Goal: Transaction & Acquisition: Purchase product/service

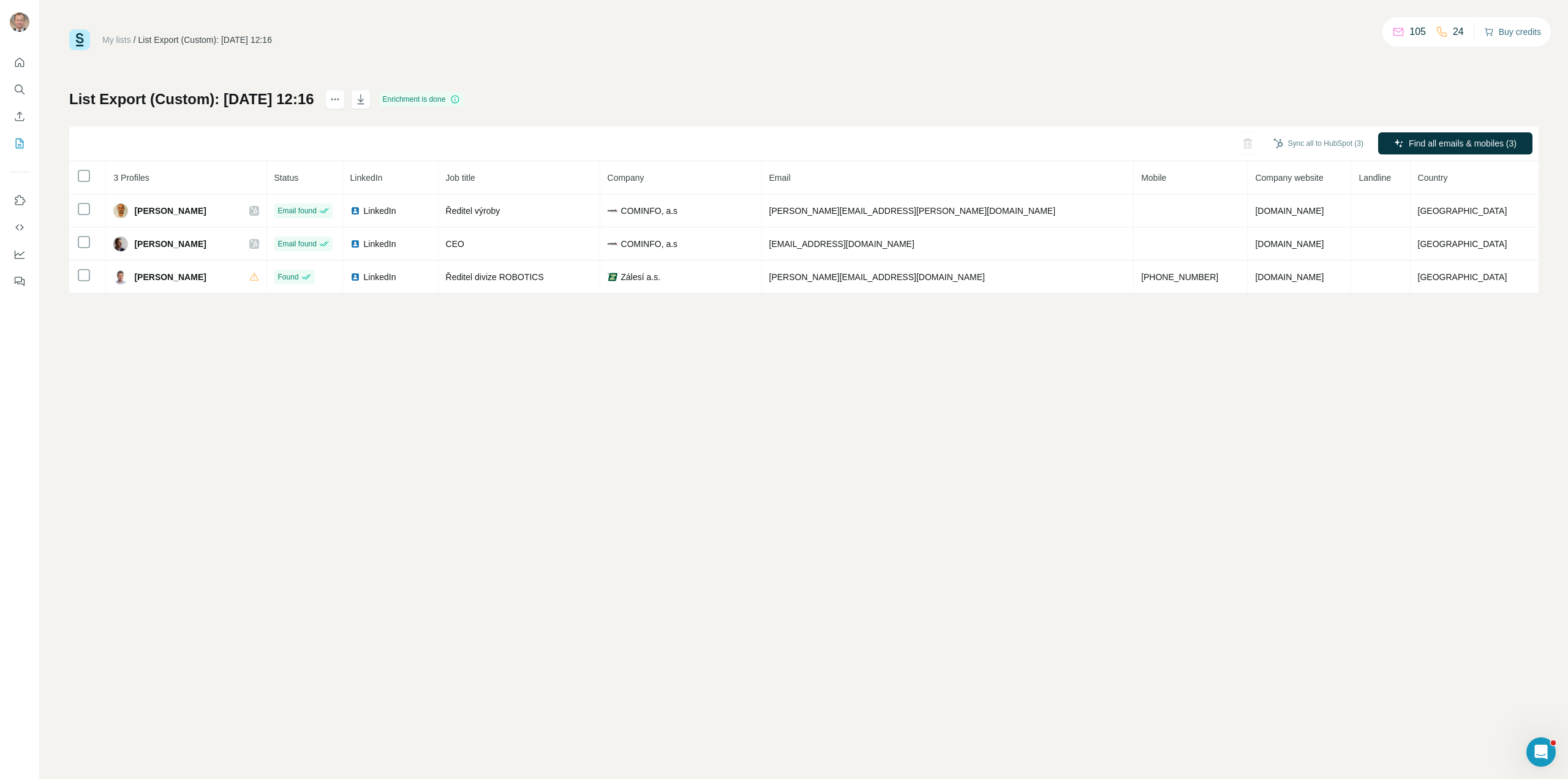
click at [1512, 30] on button "Buy credits" at bounding box center [1512, 32] width 57 height 17
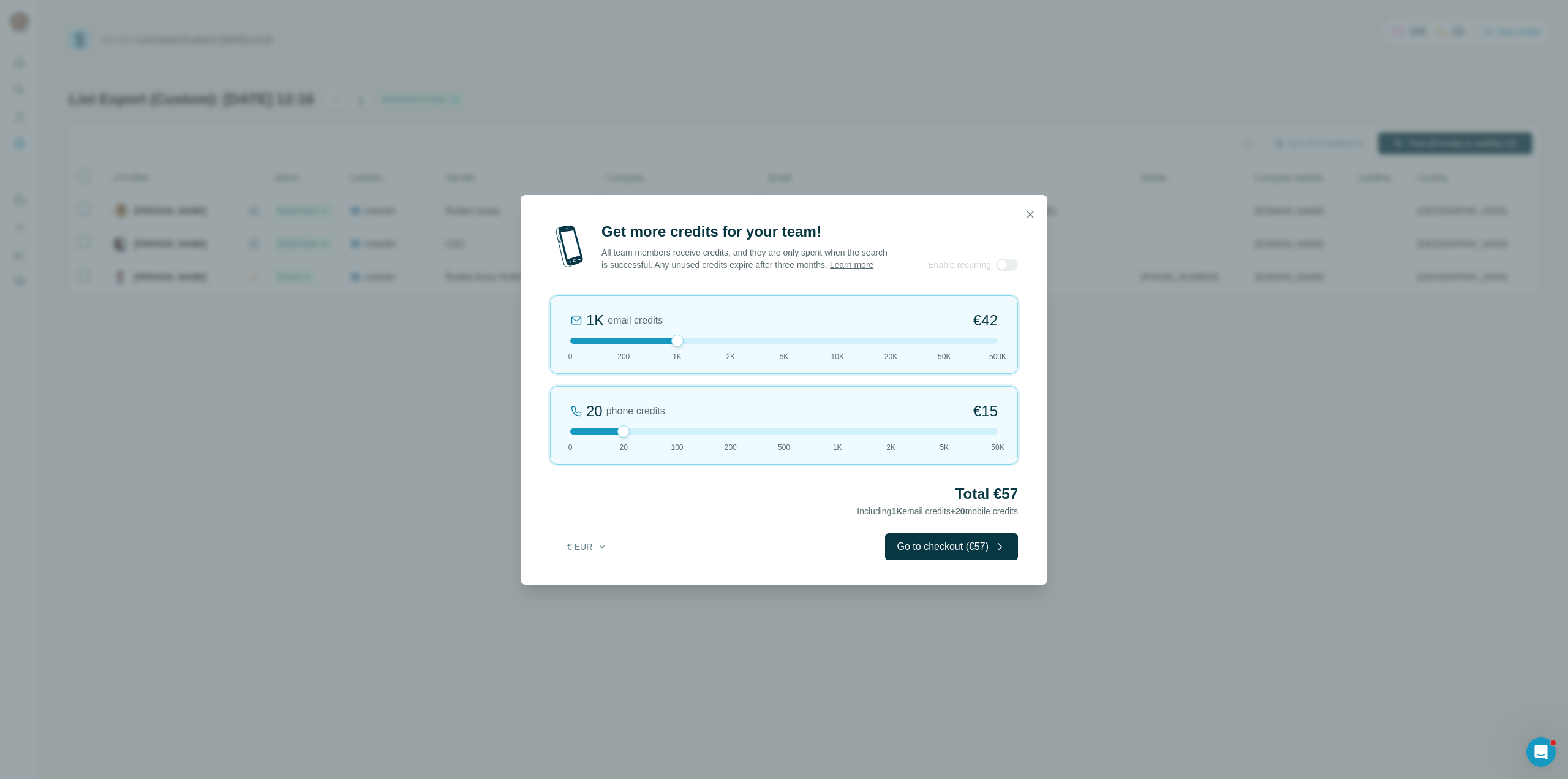
drag, startPoint x: 624, startPoint y: 338, endPoint x: 665, endPoint y: 339, distance: 41.0
click at [665, 339] on div at bounding box center [784, 340] width 428 height 7
drag, startPoint x: 620, startPoint y: 431, endPoint x: 662, endPoint y: 430, distance: 42.0
click at [662, 430] on div at bounding box center [784, 431] width 428 height 7
drag, startPoint x: 676, startPoint y: 437, endPoint x: 631, endPoint y: 437, distance: 45.0
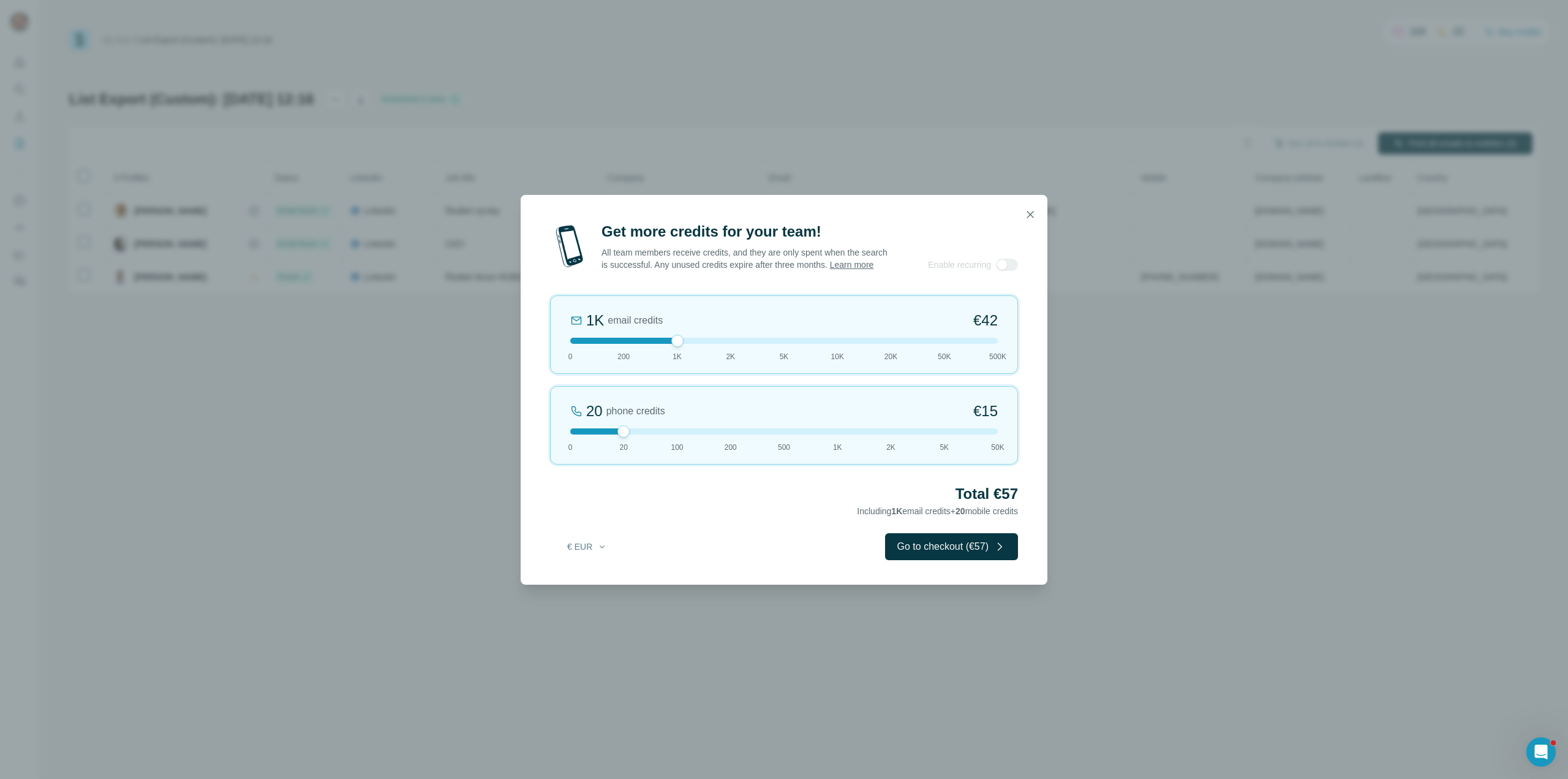
click at [631, 437] on div "20 phone credits €[PHONE_NUMBER] 1K 2K 5K 50K" at bounding box center [784, 425] width 468 height 78
drag, startPoint x: 619, startPoint y: 426, endPoint x: 651, endPoint y: 430, distance: 32.2
click at [651, 430] on div "20 phone credits €[PHONE_NUMBER] 1K 2K 5K 50K" at bounding box center [784, 425] width 468 height 78
drag, startPoint x: 676, startPoint y: 346, endPoint x: 631, endPoint y: 346, distance: 45.0
click at [631, 346] on div "200 email credits €9 0 200 1K 2K 5K 10K 20K 50K 500K" at bounding box center [784, 334] width 468 height 78
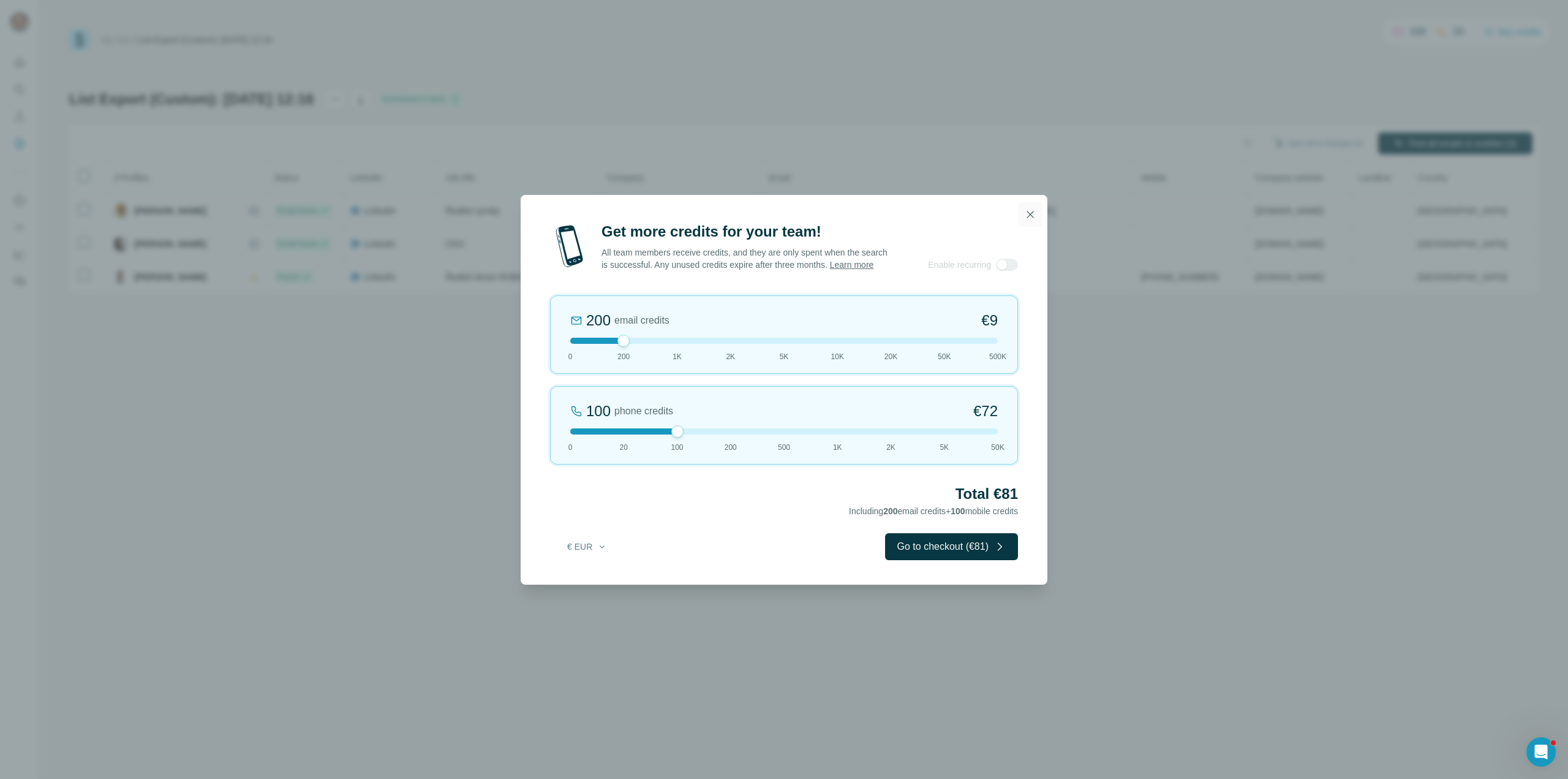
click at [1035, 214] on icon "button" at bounding box center [1030, 214] width 12 height 12
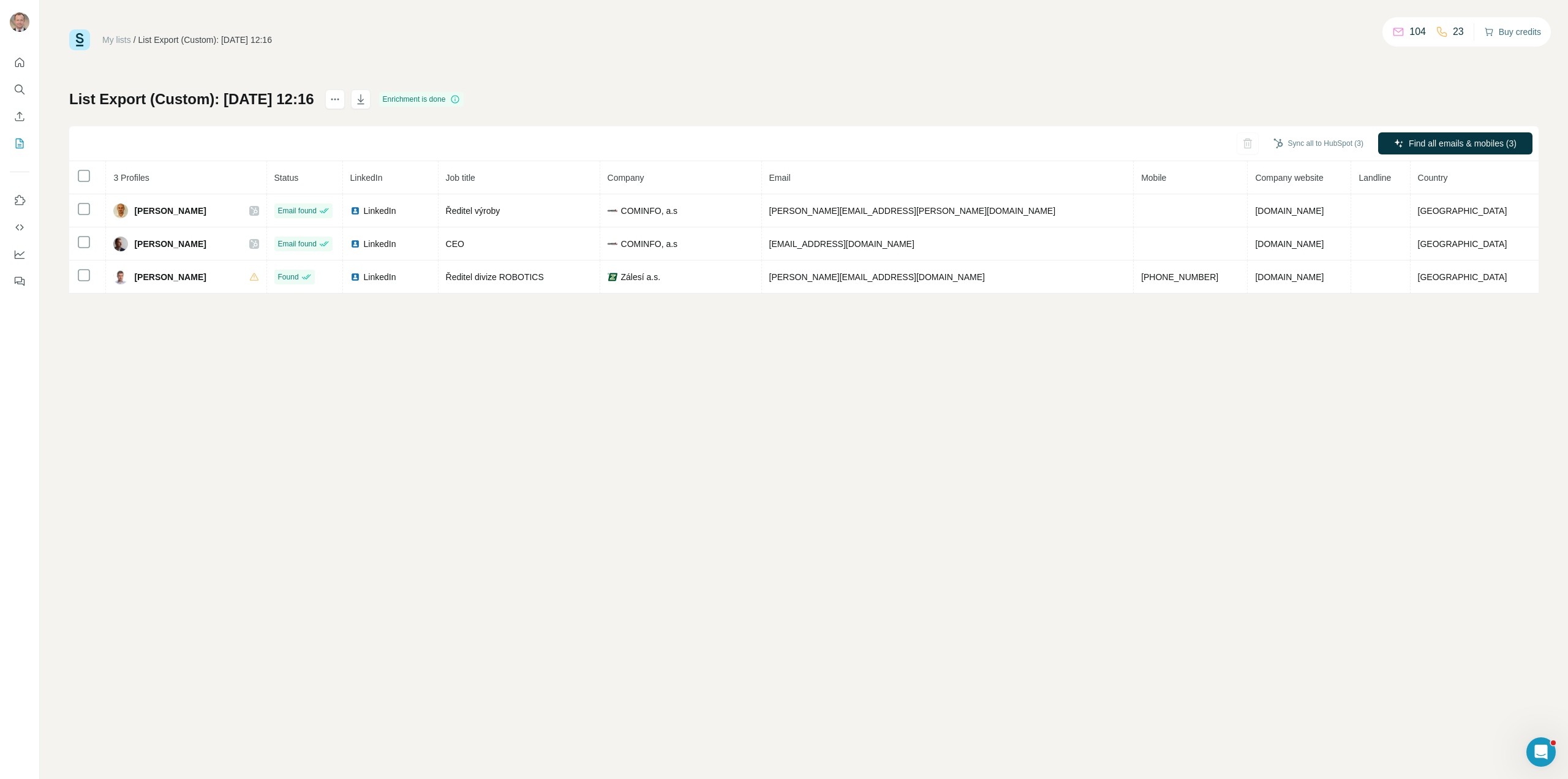
click at [1523, 30] on button "Buy credits" at bounding box center [1512, 32] width 57 height 17
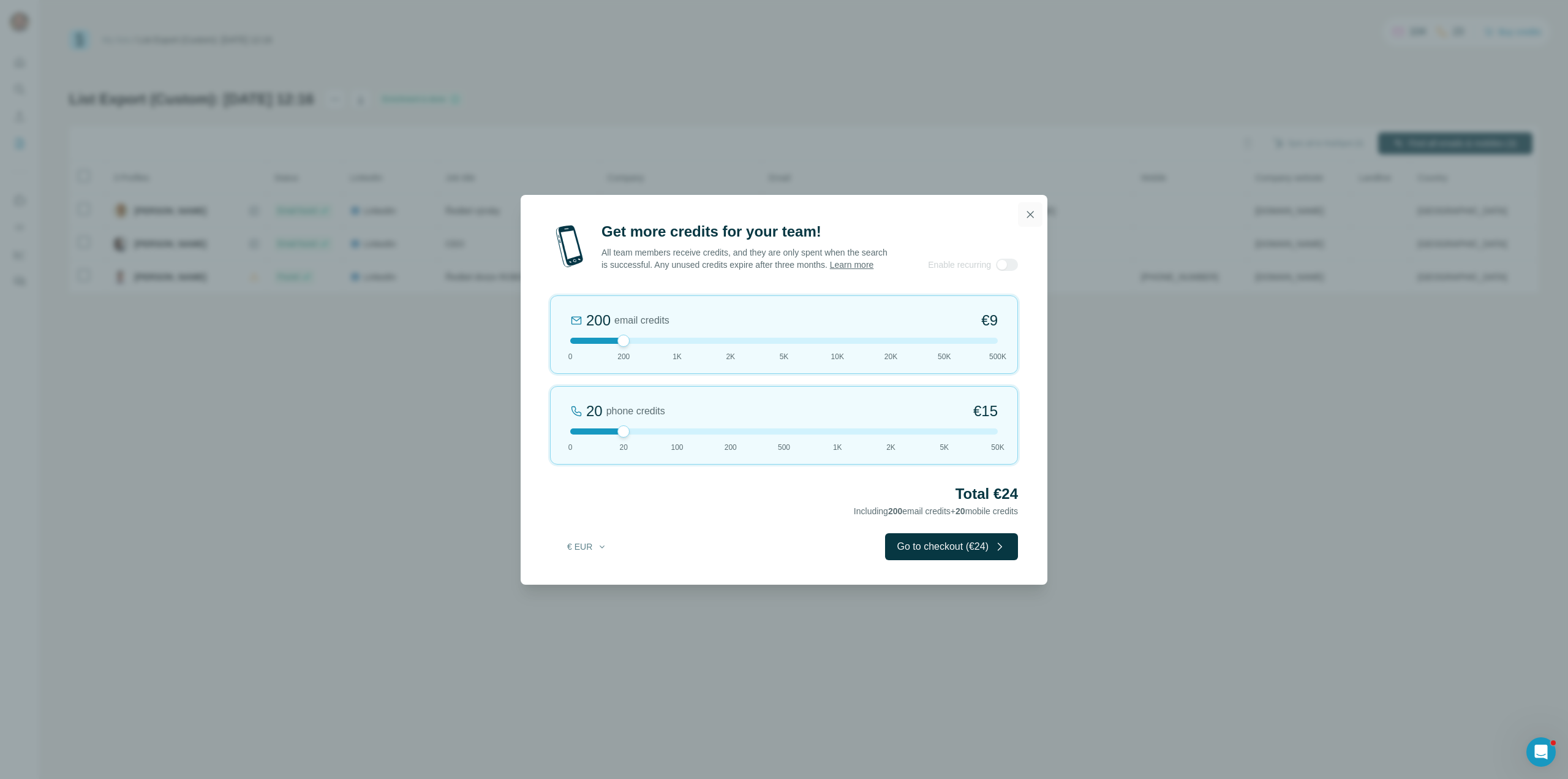
click at [1030, 219] on icon "button" at bounding box center [1030, 214] width 12 height 12
